Goal: Information Seeking & Learning: Find specific fact

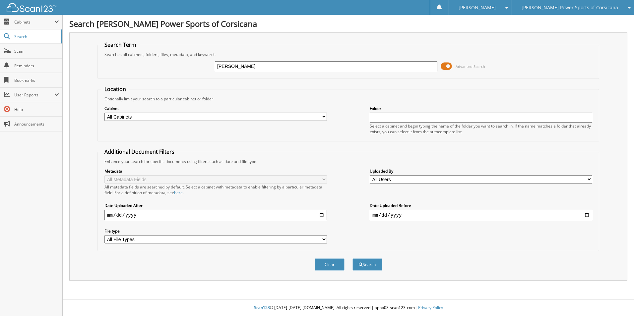
type input "[PERSON_NAME]"
click at [352, 259] on button "Search" at bounding box center [367, 265] width 30 height 12
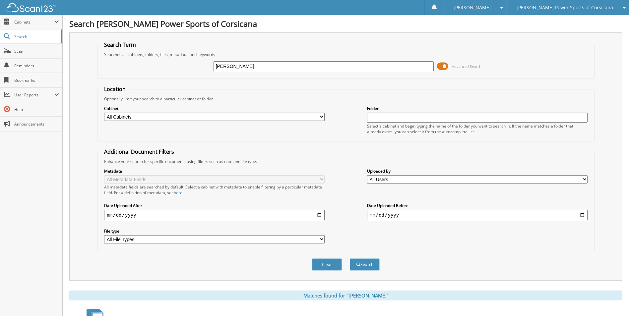
click at [443, 68] on span at bounding box center [442, 66] width 11 height 10
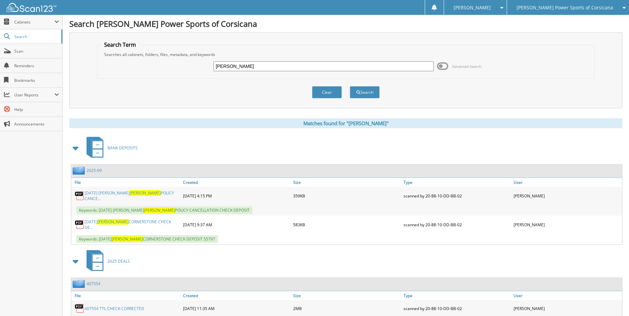
click at [77, 147] on span at bounding box center [75, 148] width 9 height 12
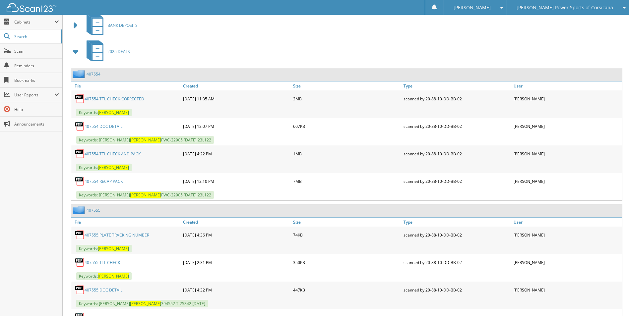
scroll to position [119, 0]
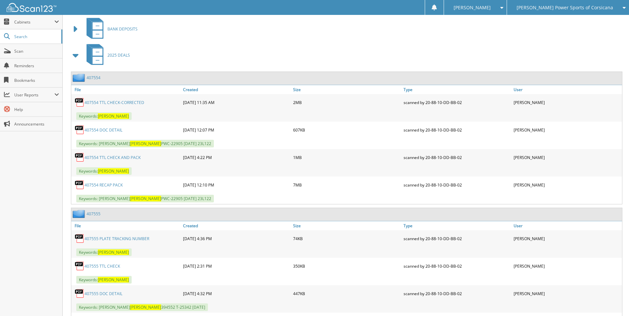
click at [95, 75] on link "407554" at bounding box center [94, 78] width 14 height 6
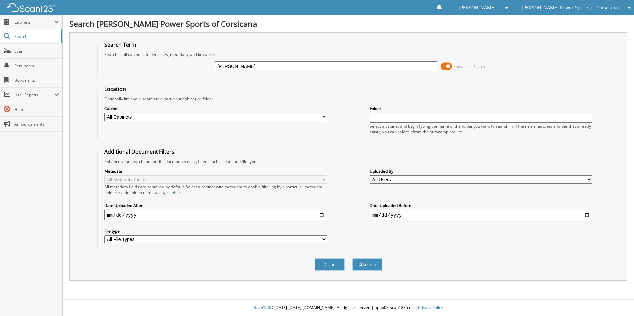
type input "STALLINGS"
click at [352, 259] on button "Search" at bounding box center [367, 265] width 30 height 12
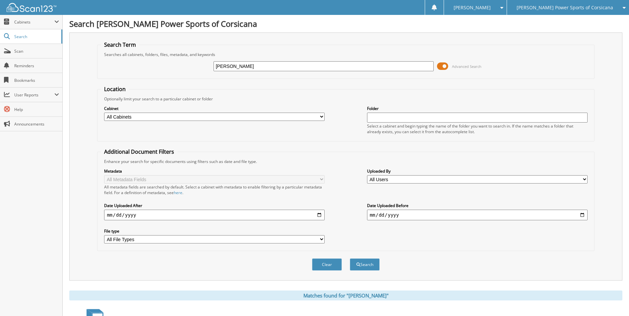
click at [446, 66] on span at bounding box center [442, 66] width 11 height 10
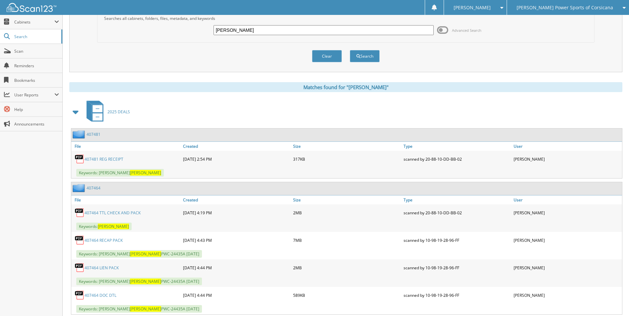
scroll to position [99, 0]
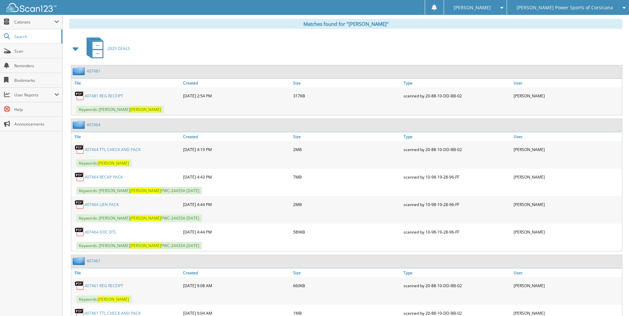
click at [78, 48] on span at bounding box center [75, 49] width 9 height 12
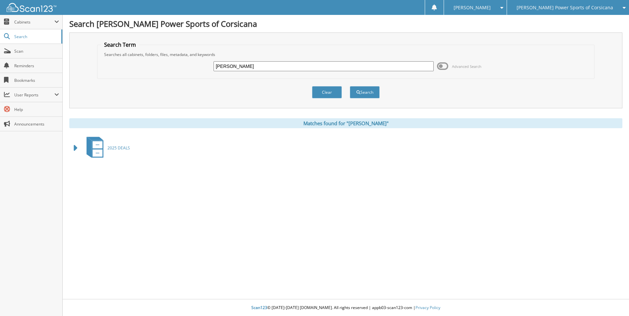
scroll to position [0, 0]
click at [73, 146] on span at bounding box center [75, 148] width 9 height 12
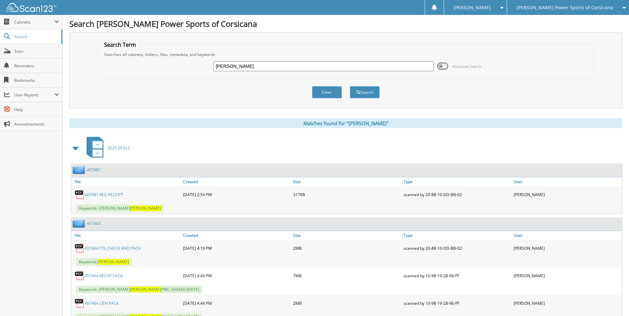
drag, startPoint x: 246, startPoint y: 67, endPoint x: 195, endPoint y: 65, distance: 50.8
click at [195, 65] on div "STALLINGS Advanced Search" at bounding box center [346, 66] width 490 height 18
click at [546, 6] on span "[PERSON_NAME] Power Sports of Corsicana" at bounding box center [565, 8] width 96 height 4
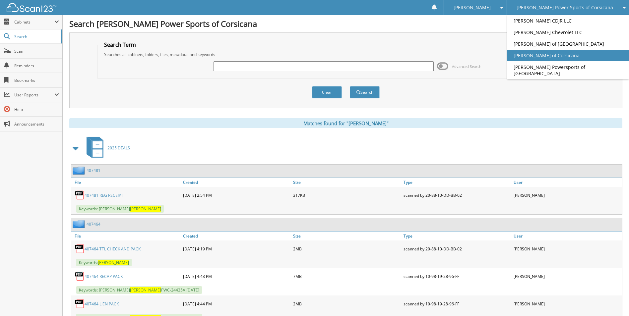
click at [574, 55] on link "[PERSON_NAME] of Corsicana" at bounding box center [568, 56] width 122 height 12
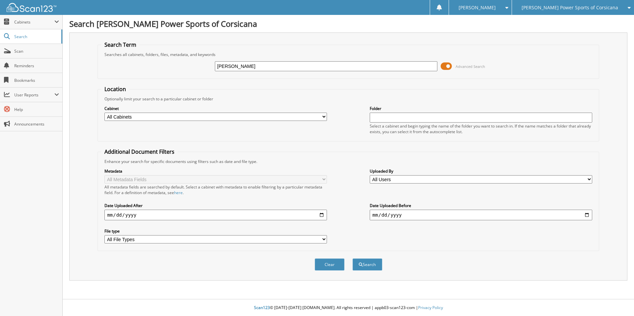
type input "[PERSON_NAME]"
click at [352, 259] on button "Search" at bounding box center [367, 265] width 30 height 12
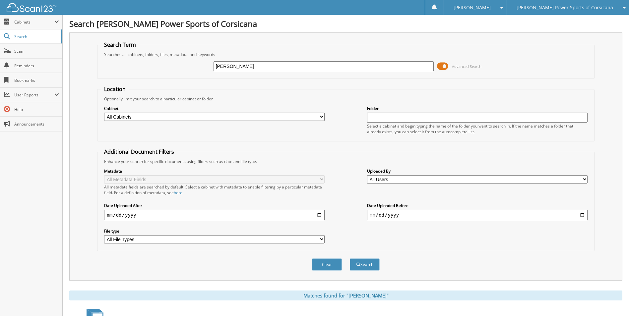
click at [445, 65] on span at bounding box center [442, 66] width 11 height 10
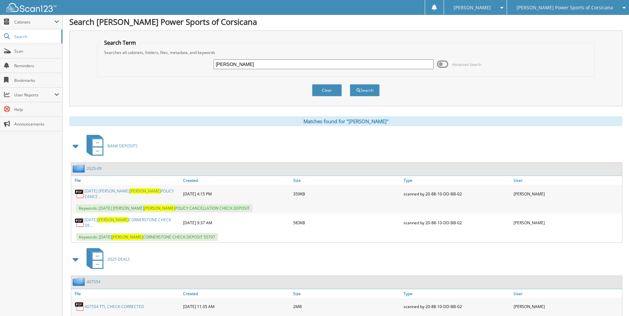
scroll to position [66, 0]
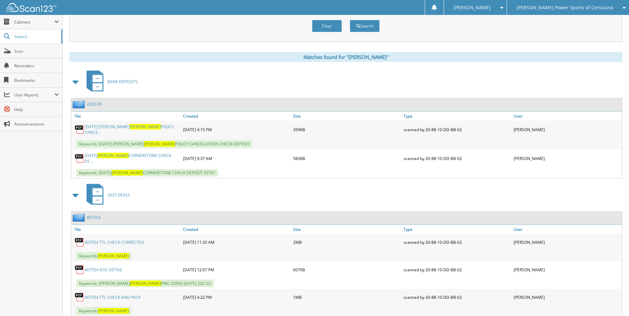
click at [76, 82] on span at bounding box center [75, 82] width 9 height 12
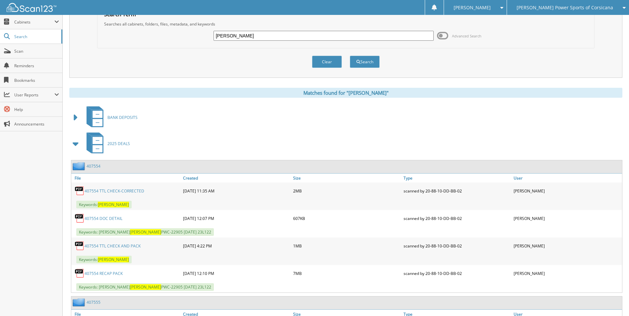
scroll to position [0, 0]
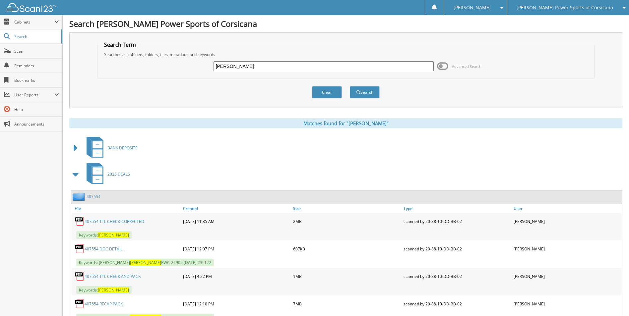
drag, startPoint x: 228, startPoint y: 67, endPoint x: 184, endPoint y: 60, distance: 45.4
click at [184, 60] on div "erwin Advanced Search" at bounding box center [346, 66] width 490 height 18
type input "ISENNOCK"
click at [350, 86] on button "Search" at bounding box center [365, 92] width 30 height 12
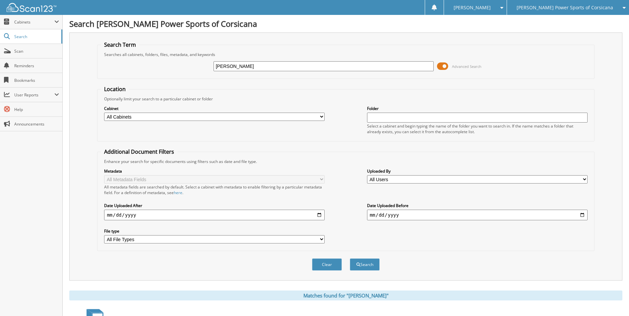
click at [439, 65] on span at bounding box center [442, 66] width 11 height 10
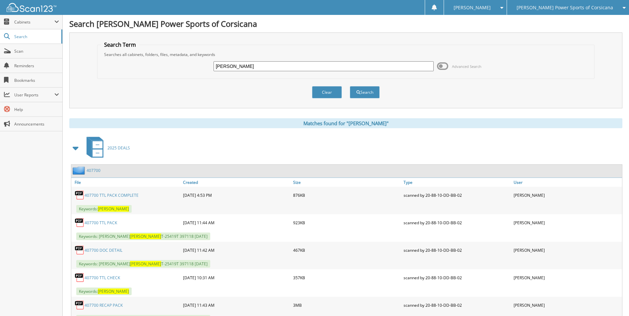
drag, startPoint x: 245, startPoint y: 66, endPoint x: 186, endPoint y: 63, distance: 59.8
click at [139, 63] on div "[PERSON_NAME] Advanced Search" at bounding box center [346, 66] width 490 height 18
type input "[PERSON_NAME]"
click at [350, 86] on button "Search" at bounding box center [365, 92] width 30 height 12
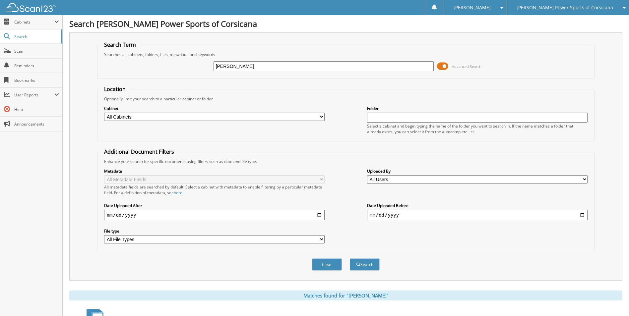
click at [449, 66] on span "Advanced Search" at bounding box center [459, 66] width 44 height 10
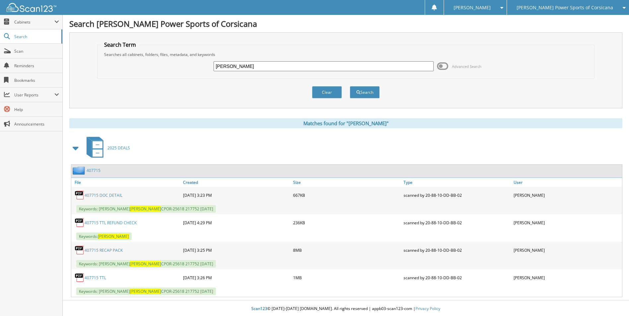
scroll to position [1, 0]
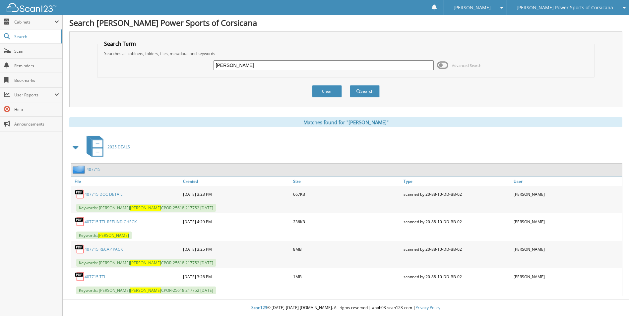
drag, startPoint x: 245, startPoint y: 67, endPoint x: 291, endPoint y: 82, distance: 48.1
click at [187, 61] on div "[PERSON_NAME] Advanced Search" at bounding box center [346, 65] width 490 height 18
type input "[PERSON_NAME]"
click at [350, 85] on button "Search" at bounding box center [365, 91] width 30 height 12
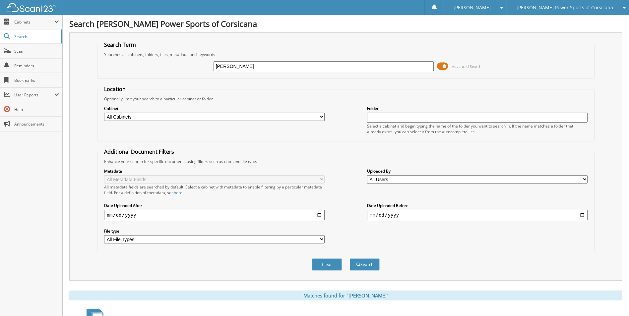
click at [448, 68] on span at bounding box center [442, 66] width 11 height 10
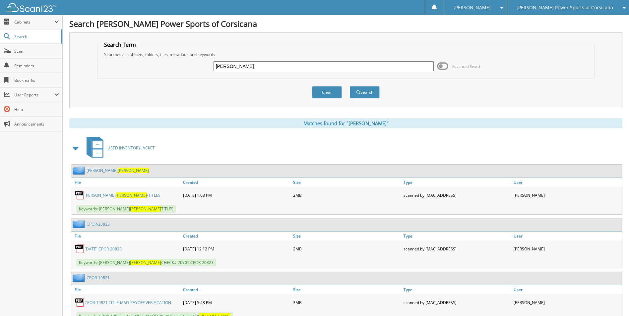
drag, startPoint x: 78, startPoint y: 148, endPoint x: 69, endPoint y: 139, distance: 12.7
click at [78, 148] on span at bounding box center [75, 148] width 9 height 12
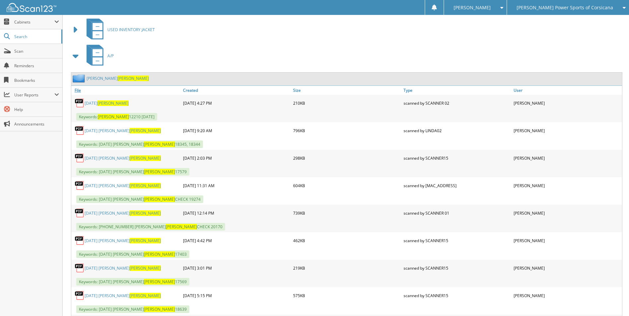
scroll to position [133, 0]
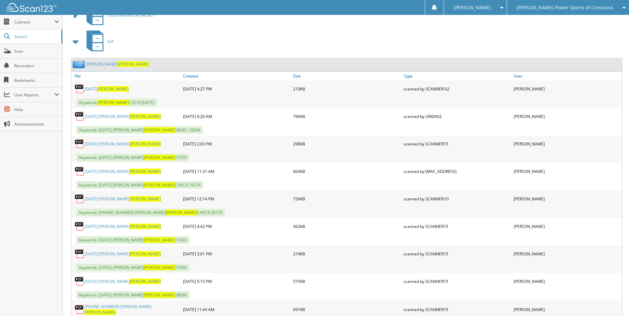
click at [81, 42] on span at bounding box center [75, 42] width 13 height 16
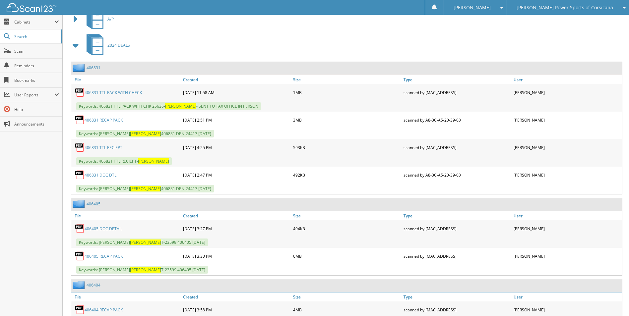
scroll to position [166, 0]
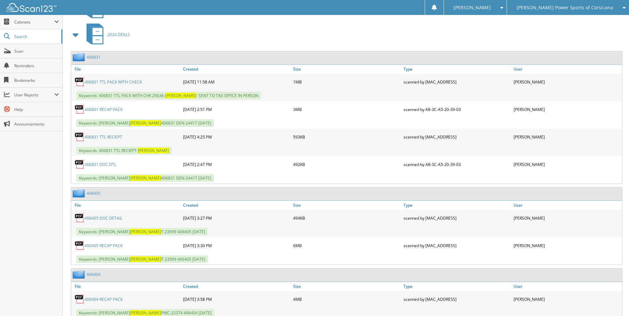
click at [75, 39] on span at bounding box center [75, 35] width 9 height 12
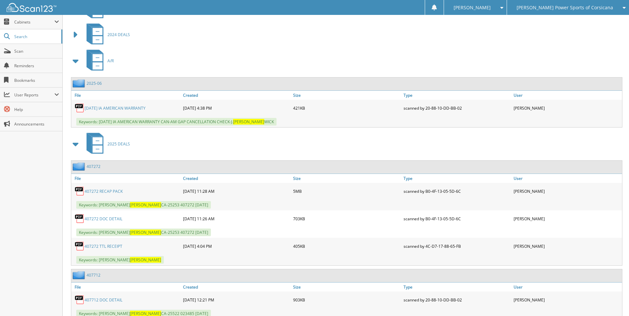
drag, startPoint x: 73, startPoint y: 62, endPoint x: 82, endPoint y: 65, distance: 9.3
click at [73, 62] on span at bounding box center [75, 61] width 9 height 12
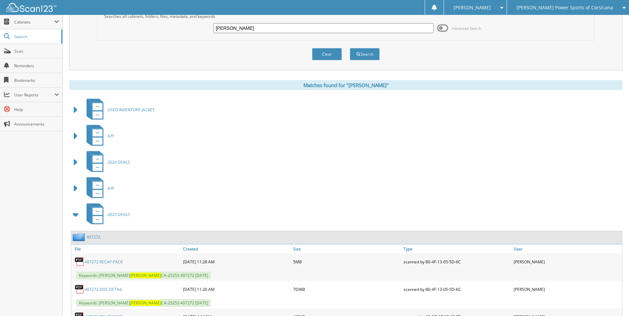
scroll to position [0, 0]
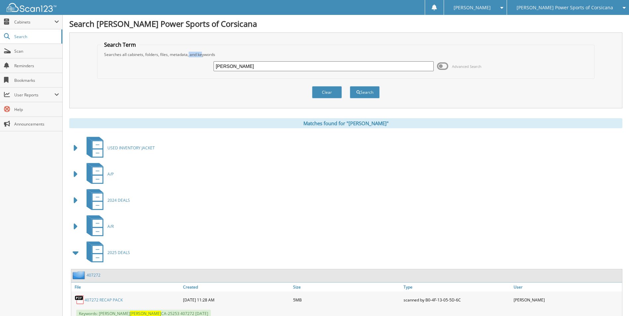
click at [189, 54] on div "Searches all cabinets, folders, files, metadata, and keywords" at bounding box center [346, 55] width 490 height 6
drag, startPoint x: 189, startPoint y: 54, endPoint x: 191, endPoint y: 69, distance: 14.4
click div "SMITH Advanced Search"
type input "SMILEY"
click button "Search"
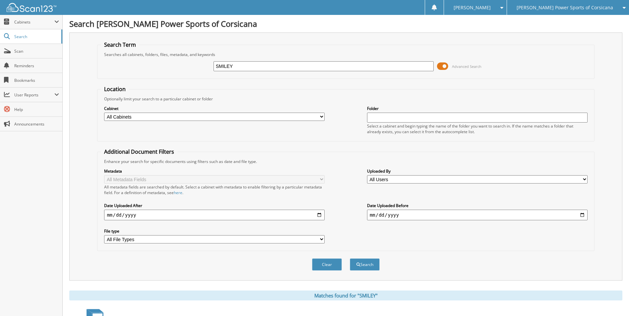
click at [442, 66] on span at bounding box center [442, 66] width 11 height 10
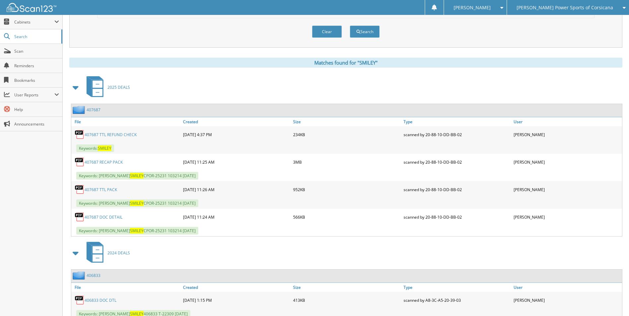
scroll to position [66, 0]
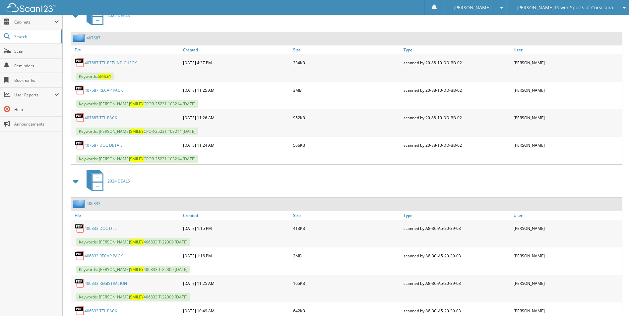
click at [74, 185] on span at bounding box center [75, 181] width 9 height 12
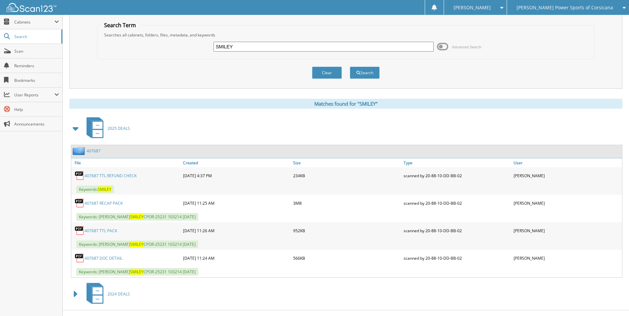
scroll to position [0, 0]
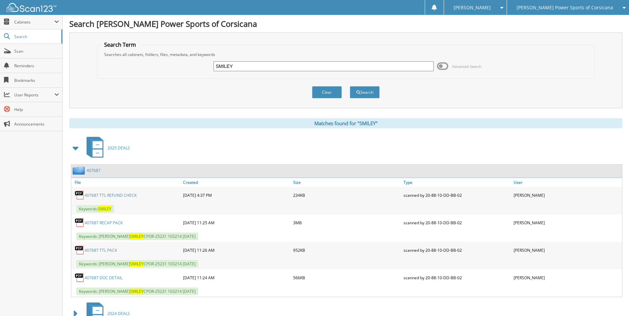
drag, startPoint x: 239, startPoint y: 64, endPoint x: 148, endPoint y: 54, distance: 92.0
click at [148, 54] on fieldset "Search Term Searches all cabinets, folders, files, metadata, and keywords SMILE…" at bounding box center [345, 60] width 497 height 38
type input "CPOR-26014"
click at [350, 86] on button "Search" at bounding box center [365, 92] width 30 height 12
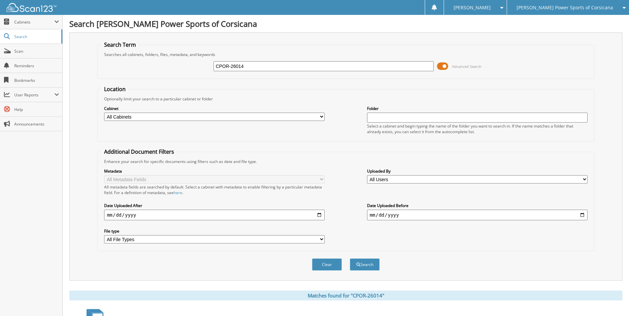
click at [447, 67] on span at bounding box center [442, 66] width 11 height 10
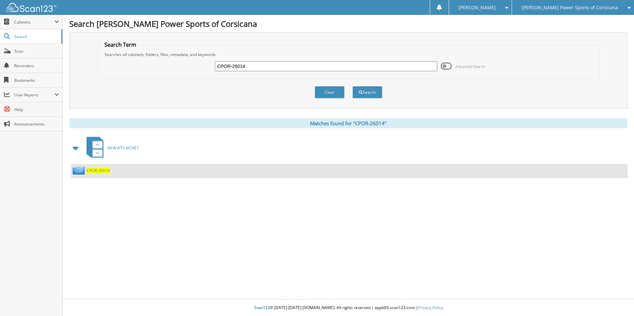
click at [96, 172] on span "CPOR-26014" at bounding box center [98, 171] width 23 height 6
